Goal: Submit feedback/report problem

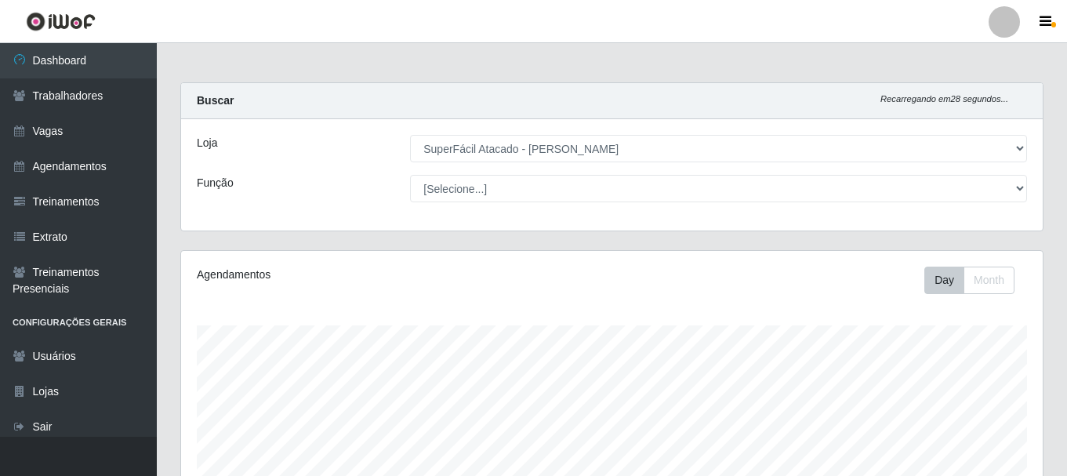
select select "399"
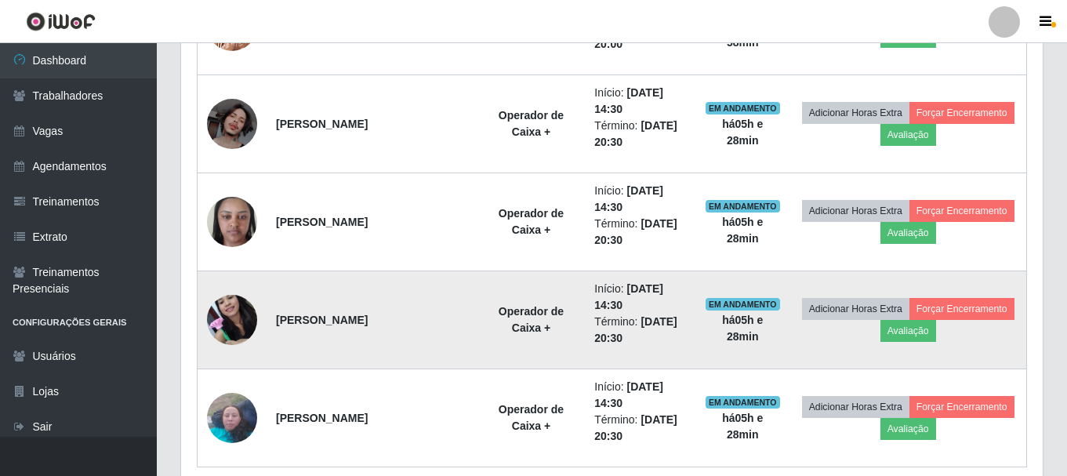
scroll to position [325, 862]
click at [917, 312] on button "Forçar Encerramento" at bounding box center [962, 309] width 105 height 22
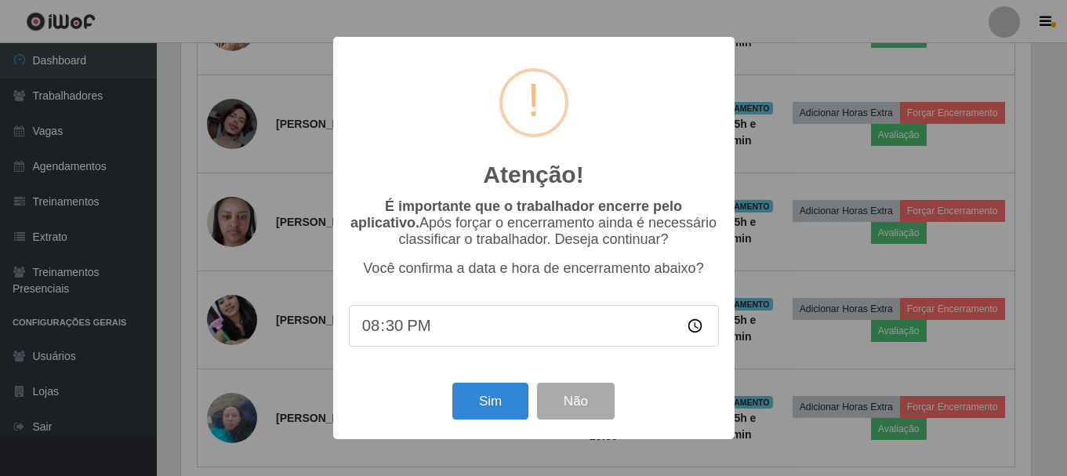
scroll to position [325, 854]
click at [901, 338] on div "Atenção! × É importante que o trabalhador encerre pelo aplicativo. Após forçar …" at bounding box center [535, 238] width 1071 height 476
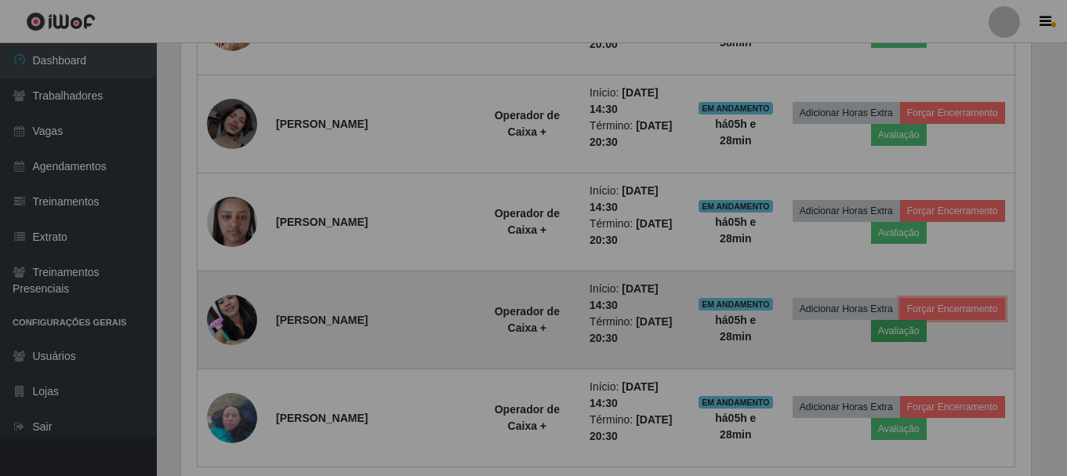
scroll to position [325, 862]
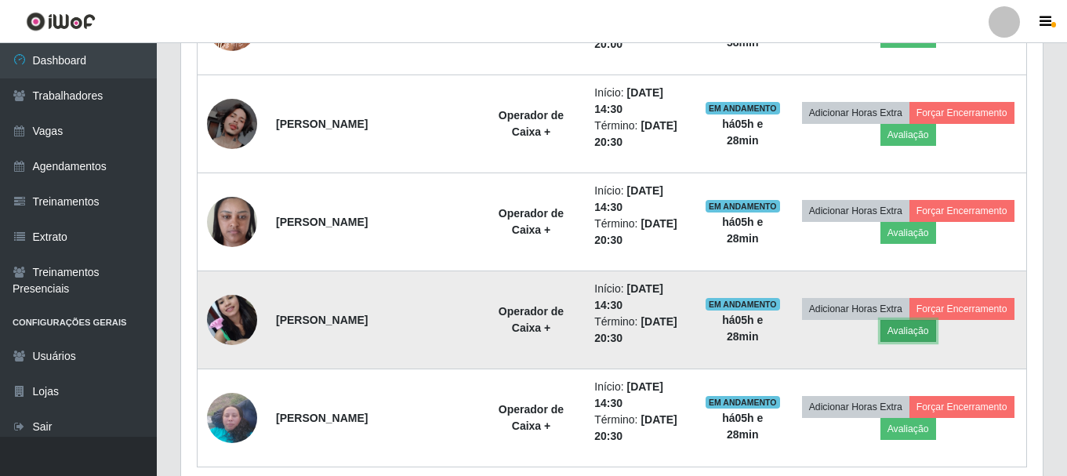
click at [890, 331] on button "Avaliação" at bounding box center [909, 331] width 56 height 22
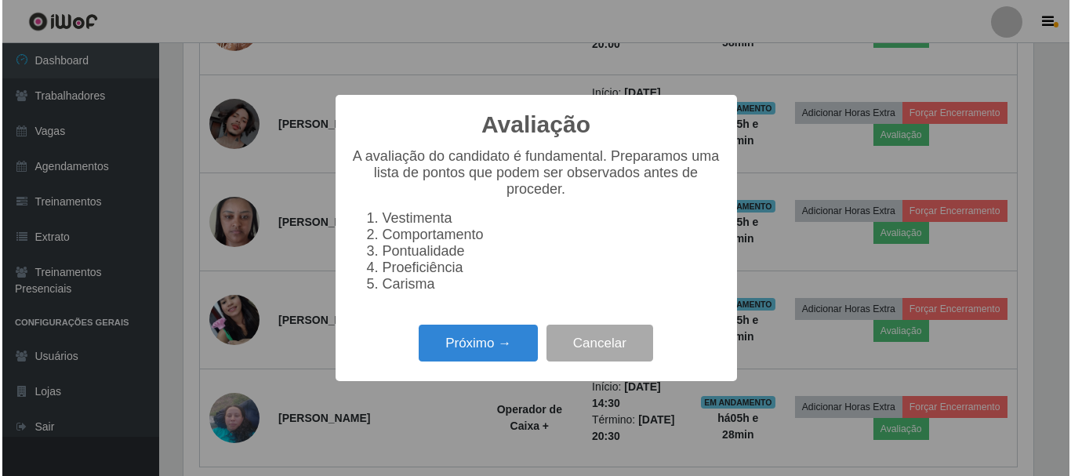
scroll to position [325, 854]
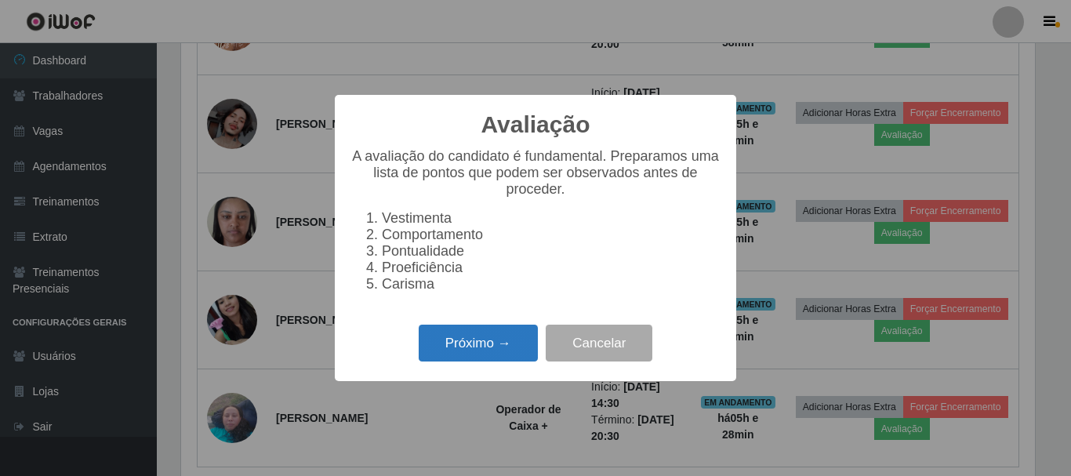
click at [511, 355] on button "Próximo →" at bounding box center [478, 343] width 119 height 37
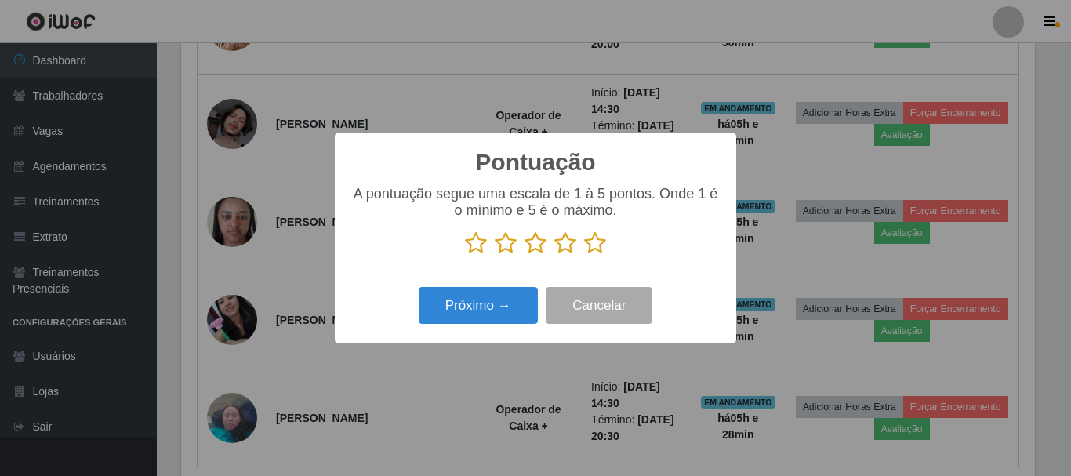
click at [591, 242] on icon at bounding box center [595, 243] width 22 height 24
click at [584, 255] on input "radio" at bounding box center [584, 255] width 0 height 0
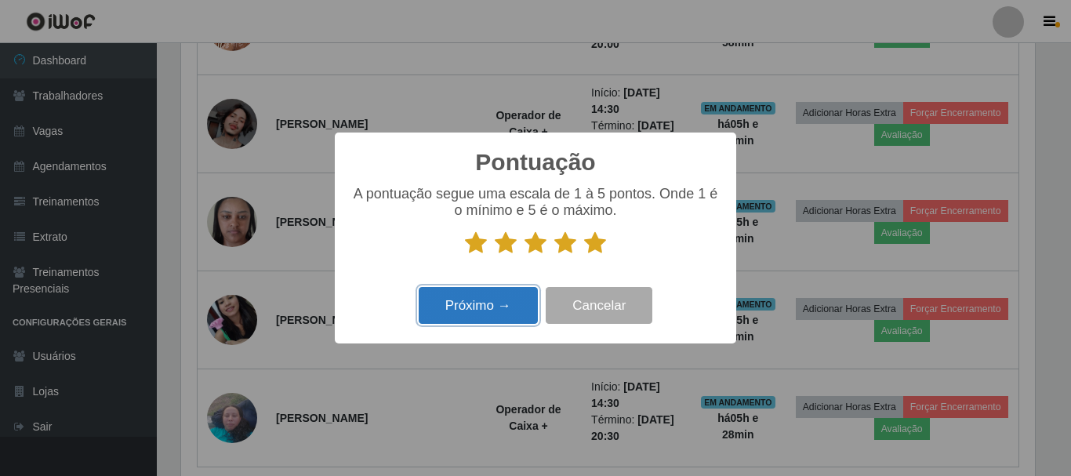
click at [512, 304] on button "Próximo →" at bounding box center [478, 305] width 119 height 37
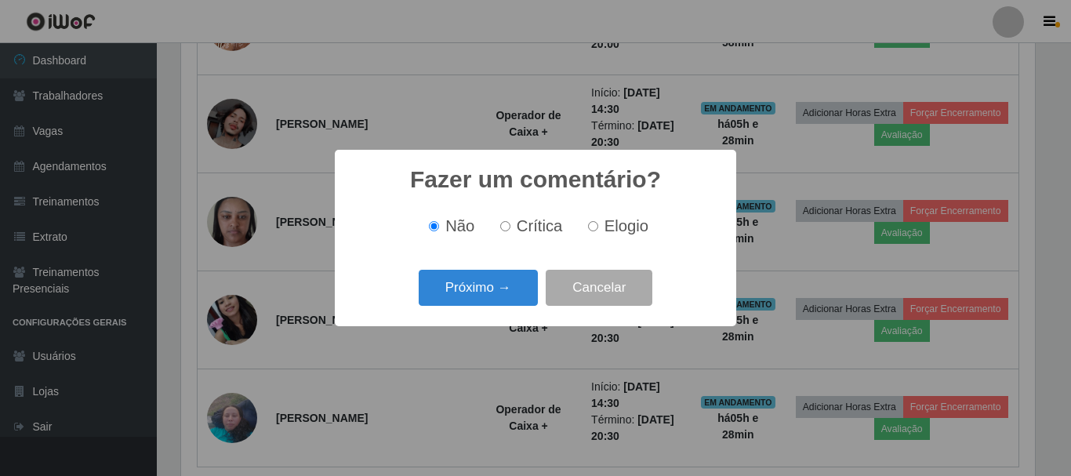
click at [592, 231] on input "Elogio" at bounding box center [593, 226] width 10 height 10
radio input "true"
click at [511, 285] on button "Próximo →" at bounding box center [478, 288] width 119 height 37
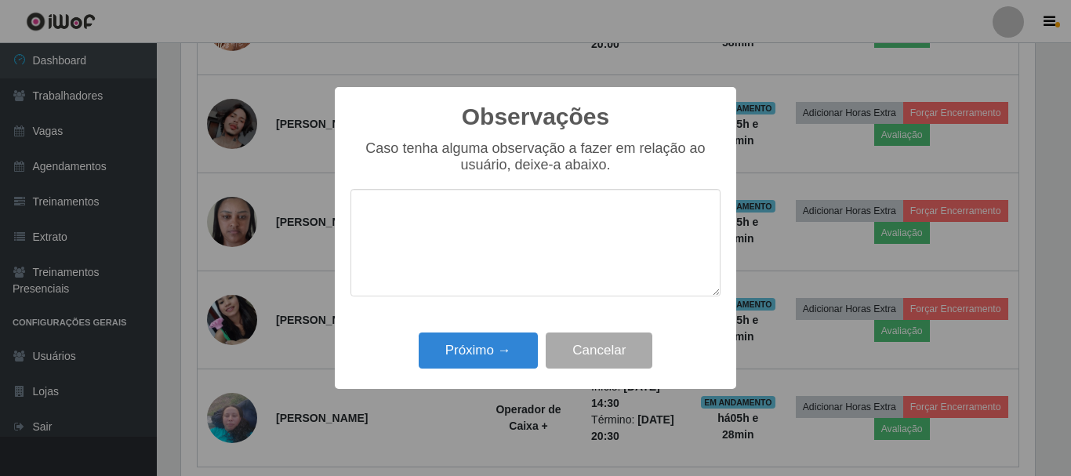
click at [425, 233] on textarea at bounding box center [536, 242] width 370 height 107
type textarea "n"
type textarea "Infelizmente n"
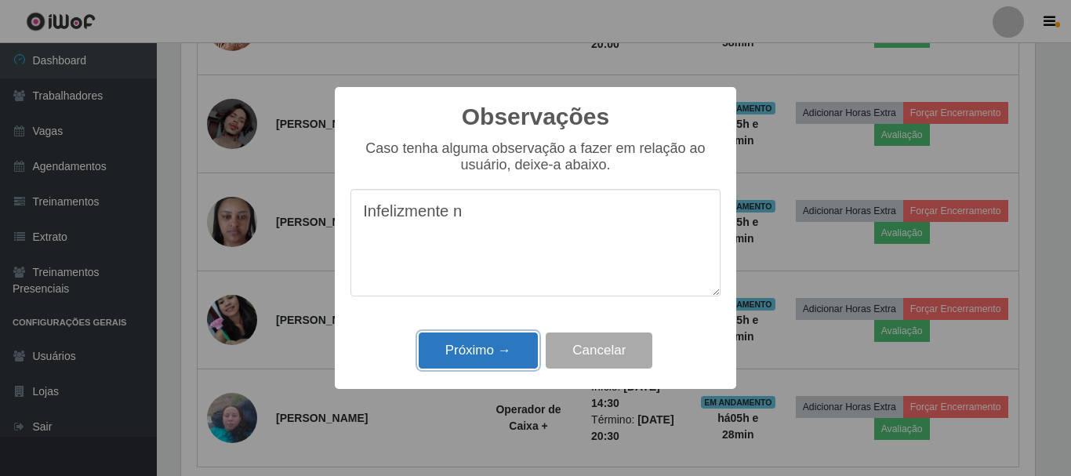
click at [522, 345] on button "Próximo →" at bounding box center [478, 351] width 119 height 37
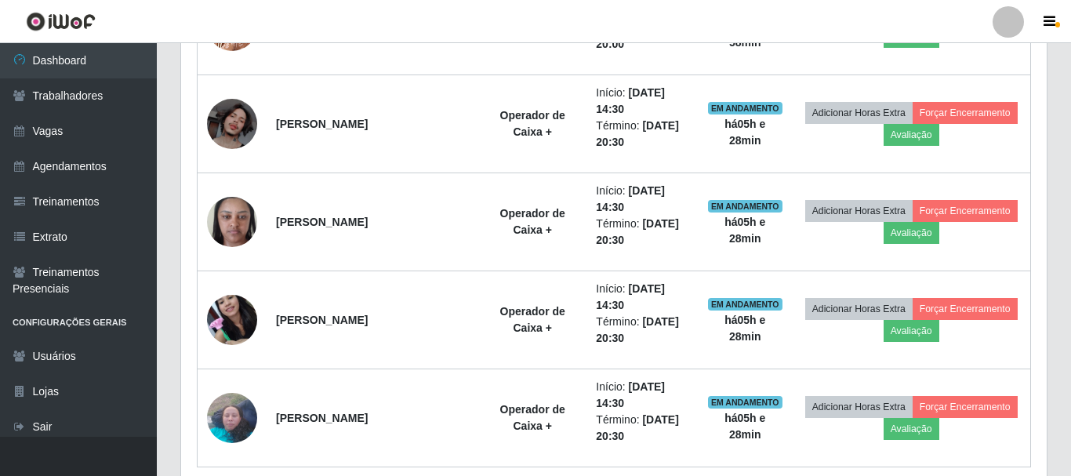
scroll to position [325, 862]
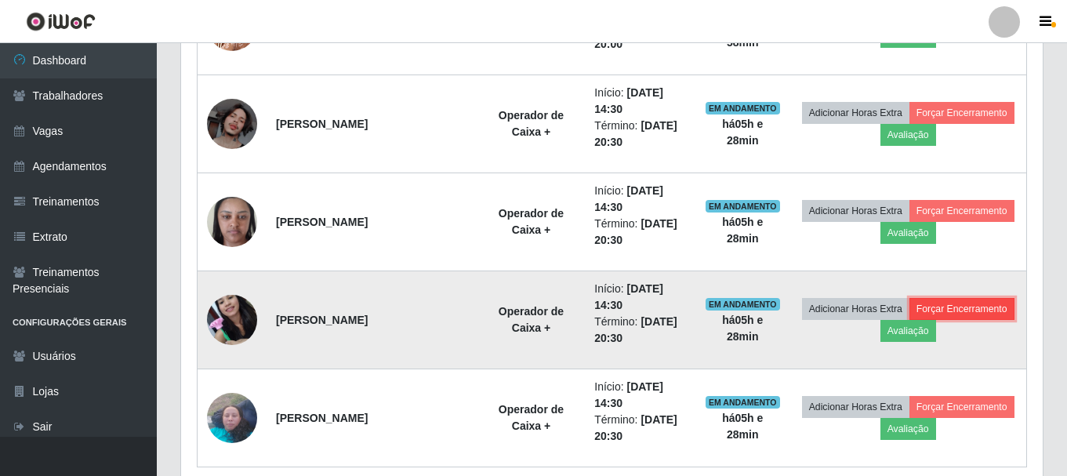
click at [942, 312] on button "Forçar Encerramento" at bounding box center [962, 309] width 105 height 22
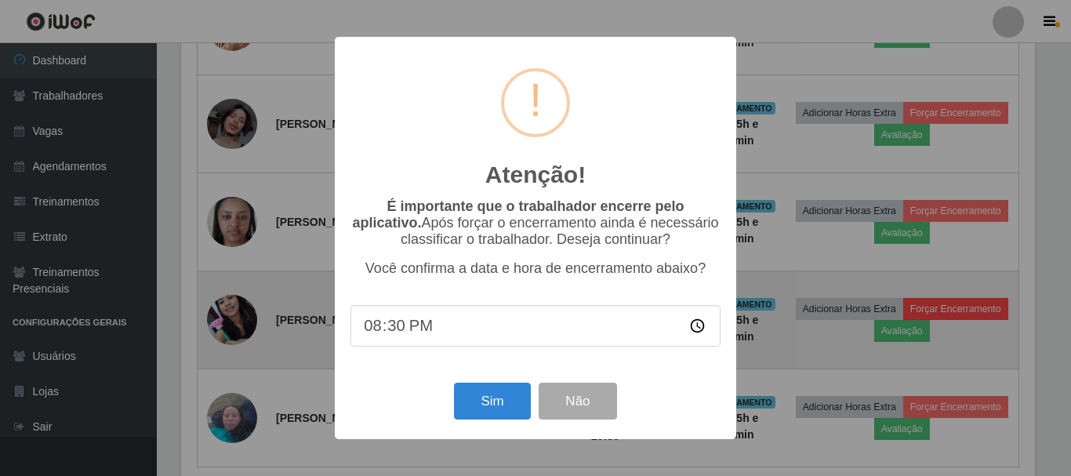
scroll to position [325, 854]
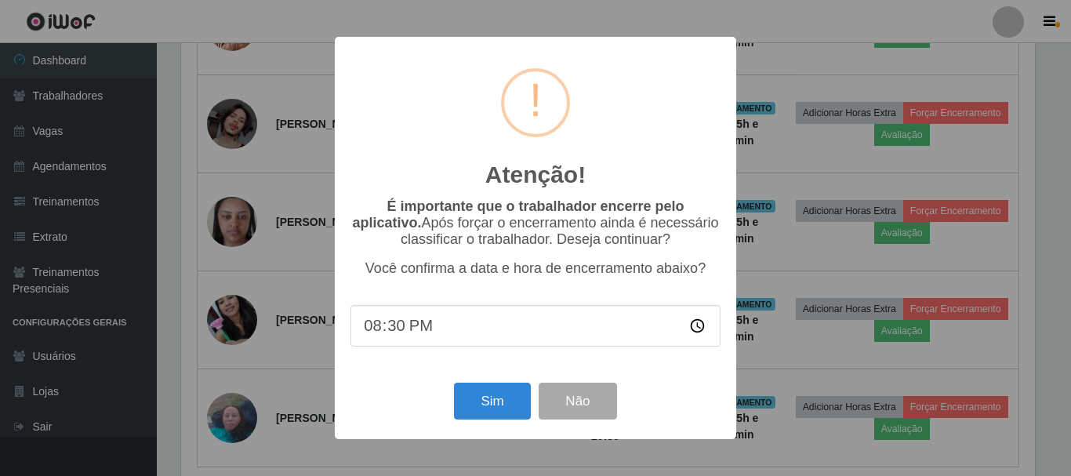
click at [699, 331] on input "20:30" at bounding box center [536, 326] width 370 height 42
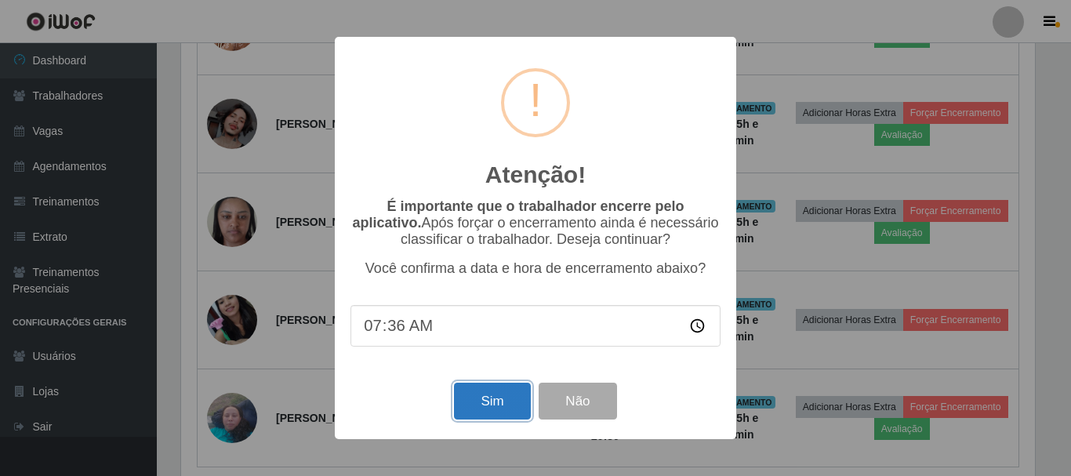
type input "07:36"
click at [499, 412] on button "Sim" at bounding box center [492, 401] width 76 height 37
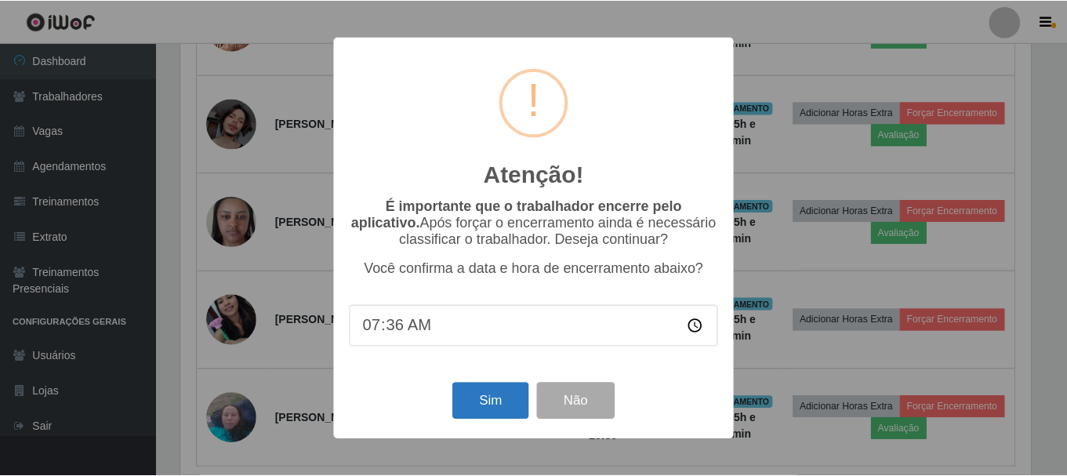
scroll to position [783973, 783444]
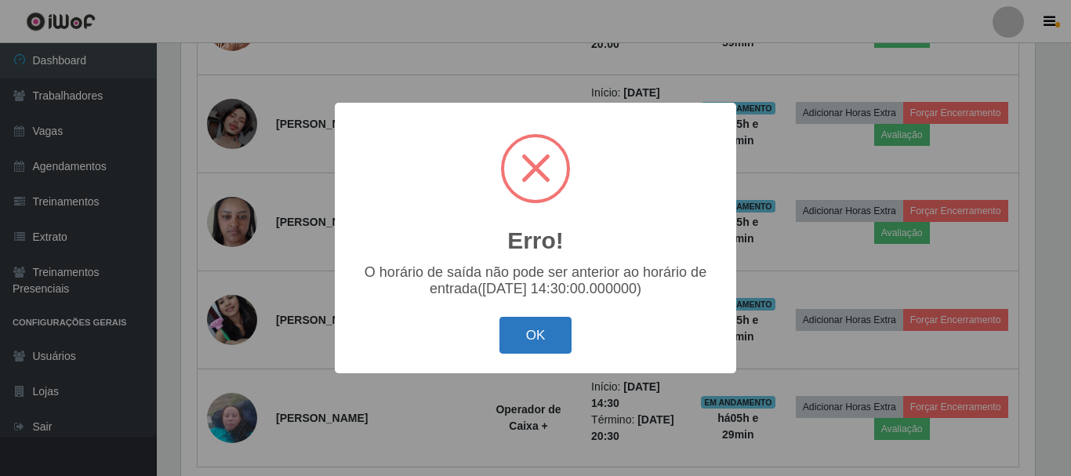
click at [533, 338] on button "OK" at bounding box center [536, 335] width 73 height 37
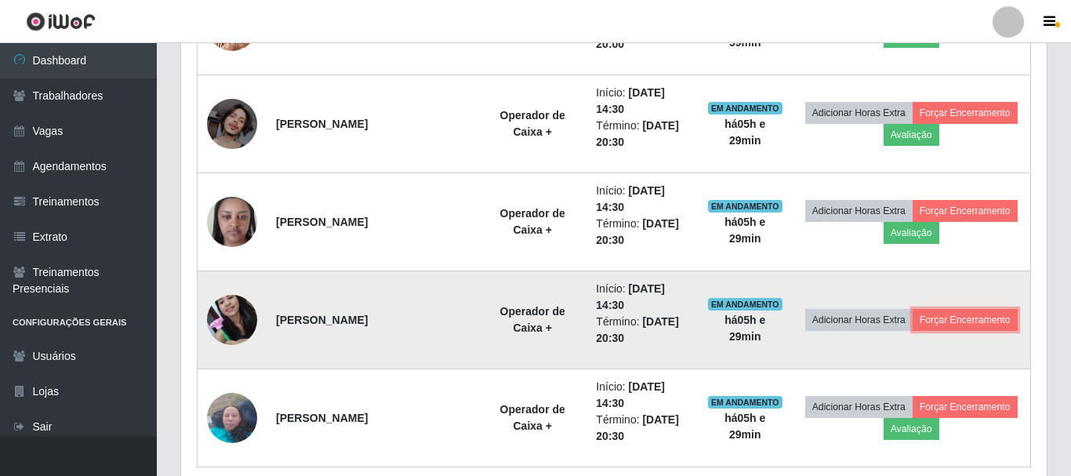
scroll to position [325, 862]
click at [926, 319] on button "Forçar Encerramento" at bounding box center [962, 320] width 105 height 22
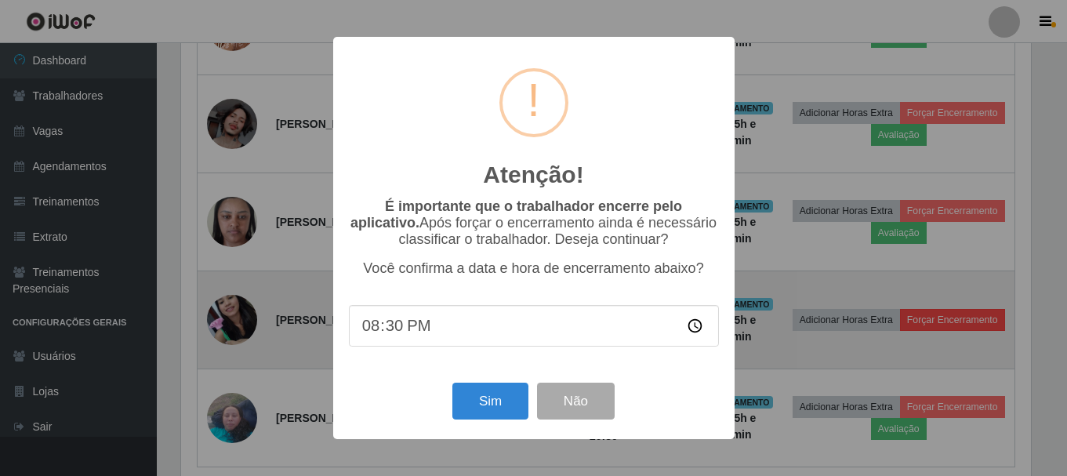
scroll to position [325, 854]
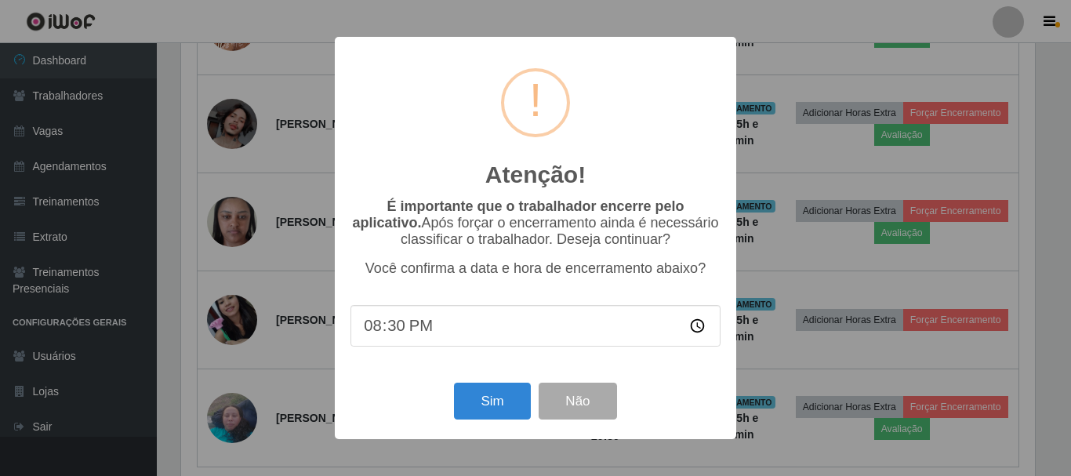
click at [699, 330] on input "20:30" at bounding box center [536, 326] width 370 height 42
type input "19:36"
click at [513, 400] on button "Sim" at bounding box center [492, 401] width 76 height 37
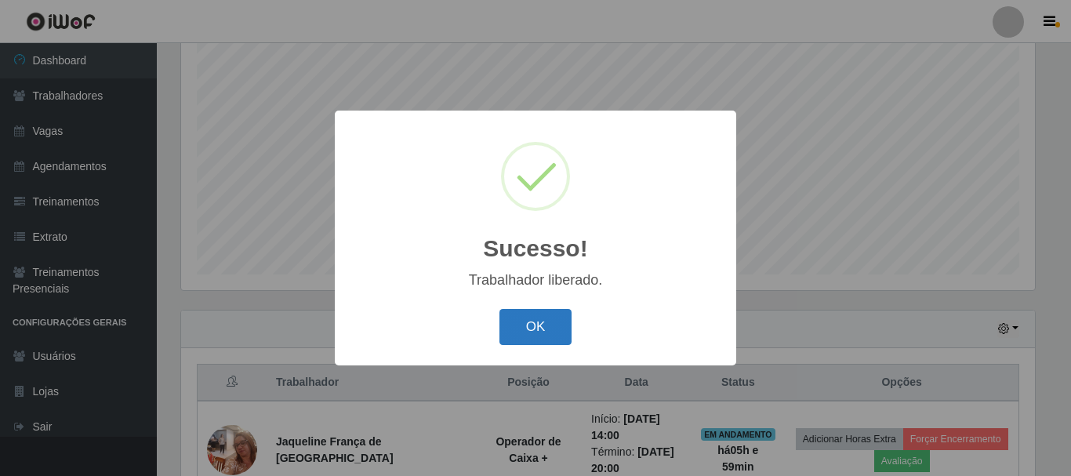
click at [532, 338] on button "OK" at bounding box center [536, 327] width 73 height 37
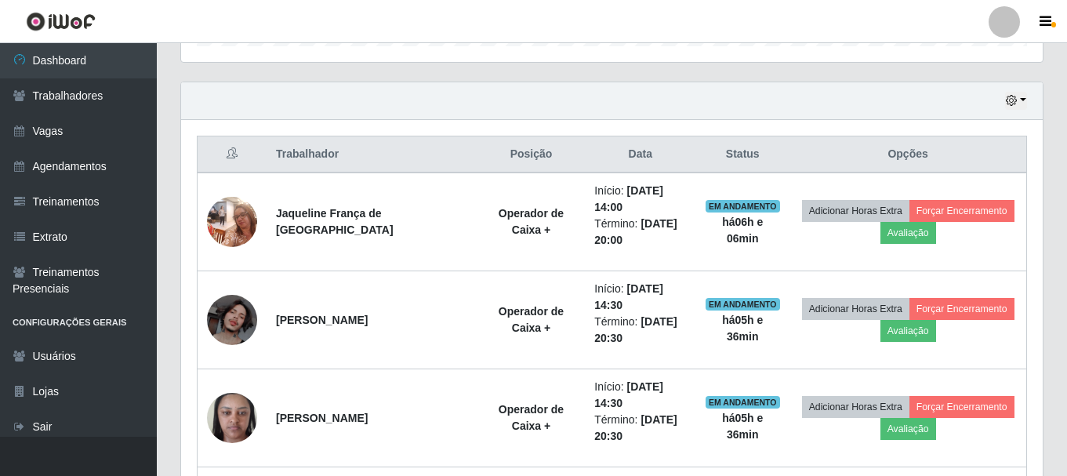
scroll to position [522, 0]
